Goal: Navigation & Orientation: Go to known website

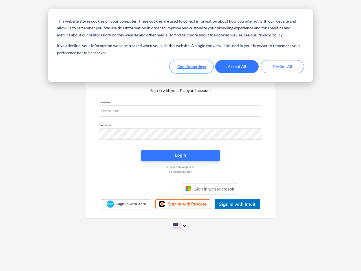
click at [192, 67] on button "Cookies settings" at bounding box center [191, 66] width 43 height 13
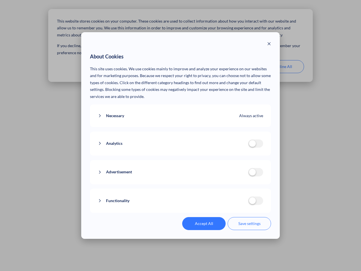
click at [237, 67] on p "This site uses cookies. We use cookies mainly to improve and analyze your exper…" at bounding box center [180, 82] width 181 height 35
click at [282, 67] on div "About Cookies This site uses cookies. We use cookies mainly to improve and anal…" at bounding box center [180, 135] width 361 height 271
click at [181, 111] on div "Necessary Always active These cookies are necessary for the website to function…" at bounding box center [180, 115] width 181 height 23
click at [181, 134] on div "Analytics analytics cookies disallowed These cookies help us to understand how …" at bounding box center [180, 143] width 181 height 24
click at [181, 155] on div "Analytics analytics cookies disallowed These cookies help us to understand how …" at bounding box center [180, 143] width 181 height 24
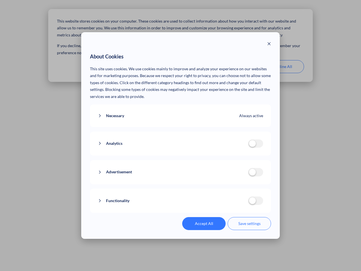
click at [210, 189] on div "Functionality functionality cookies disallowed We use a set of cookies that are…" at bounding box center [180, 200] width 181 height 24
click at [237, 204] on button "Functionality" at bounding box center [173, 200] width 150 height 7
click at [181, 226] on div "Accept All Save settings" at bounding box center [180, 223] width 181 height 13
